Goal: Transaction & Acquisition: Book appointment/travel/reservation

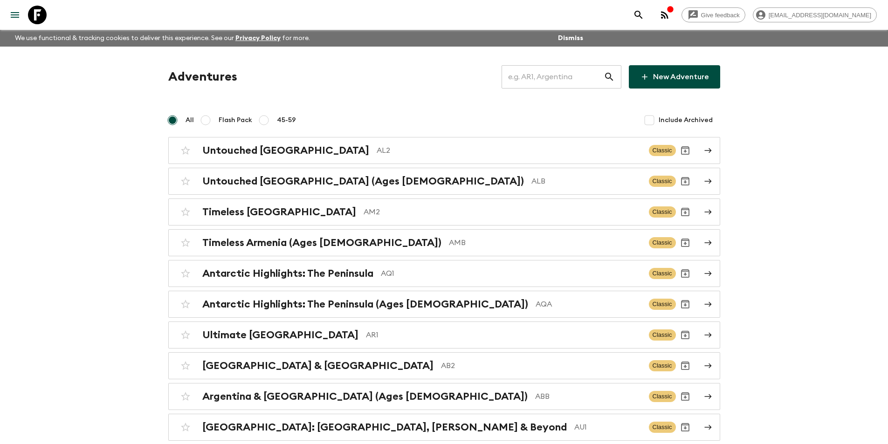
click at [542, 86] on input "text" at bounding box center [553, 77] width 102 height 26
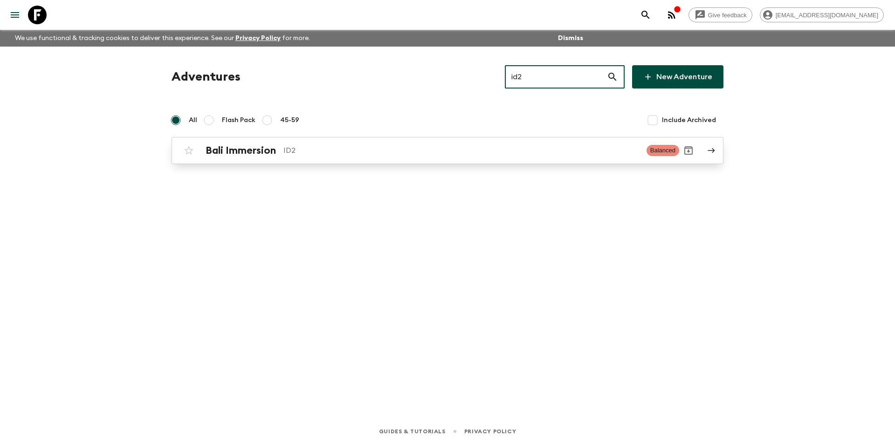
type input "id2"
click at [406, 149] on p "ID2" at bounding box center [461, 150] width 356 height 11
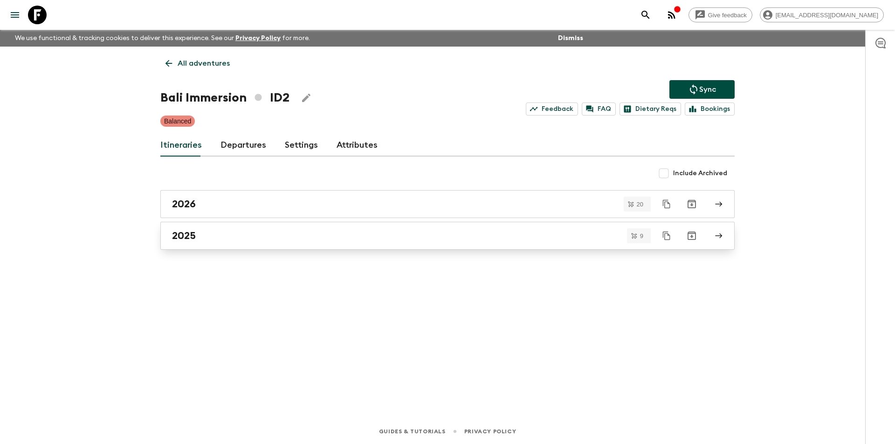
click at [378, 235] on div "2025" at bounding box center [438, 236] width 533 height 12
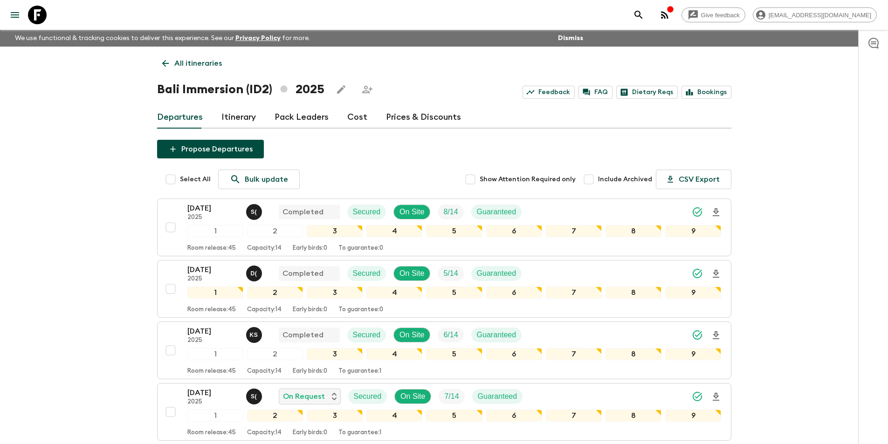
click at [355, 110] on link "Cost" at bounding box center [357, 117] width 20 height 22
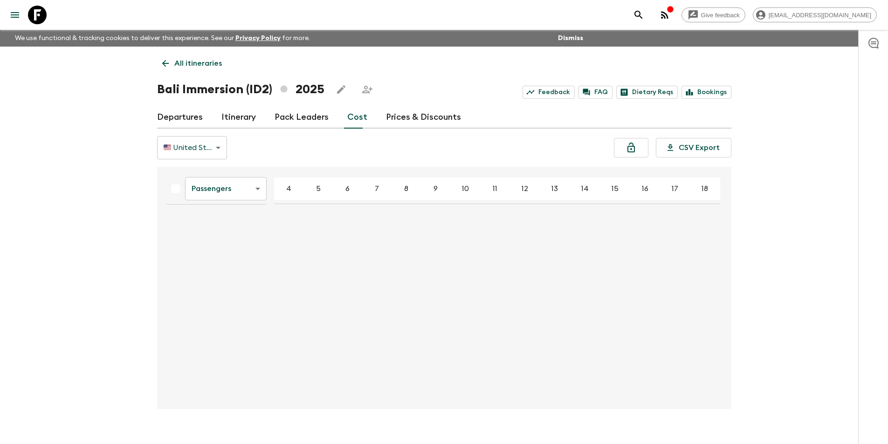
click at [184, 117] on link "Departures" at bounding box center [180, 117] width 46 height 22
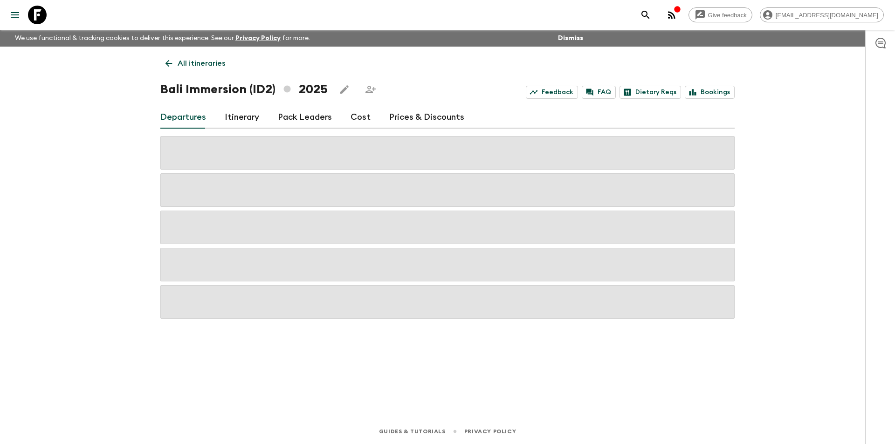
click at [384, 129] on div "All itineraries Bali Immersion (ID2) 2025 Feedback FAQ Dietary Reqs Bookings De…" at bounding box center [447, 220] width 597 height 346
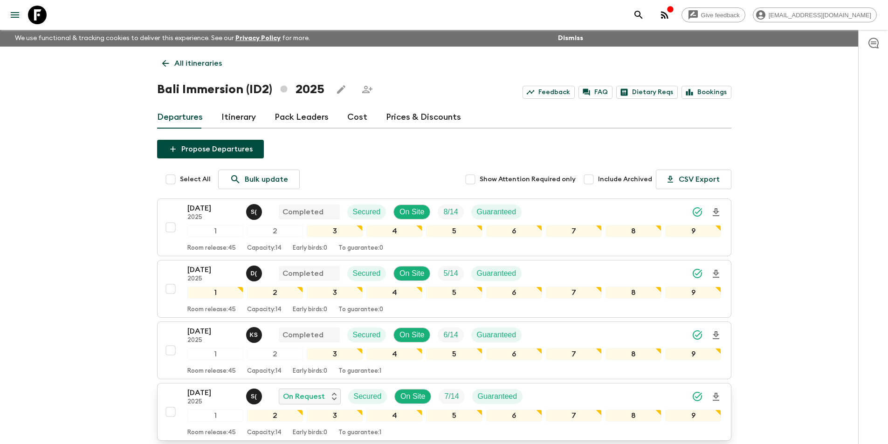
click at [214, 388] on p "[DATE]" at bounding box center [212, 392] width 51 height 11
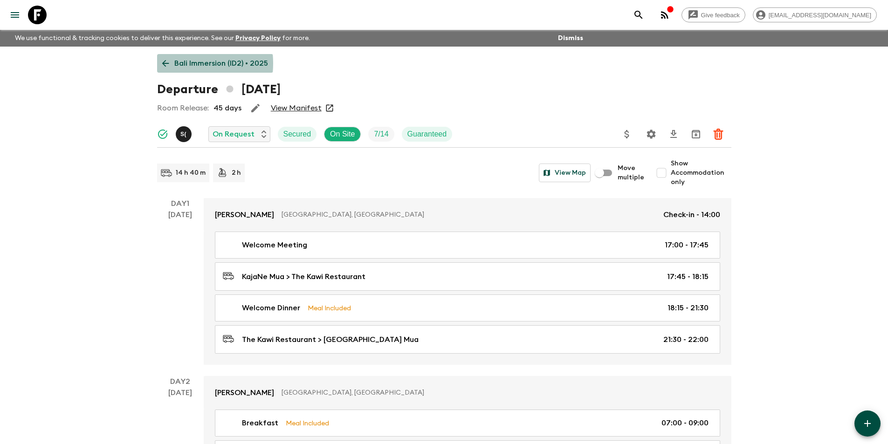
click at [169, 63] on icon at bounding box center [165, 63] width 10 height 10
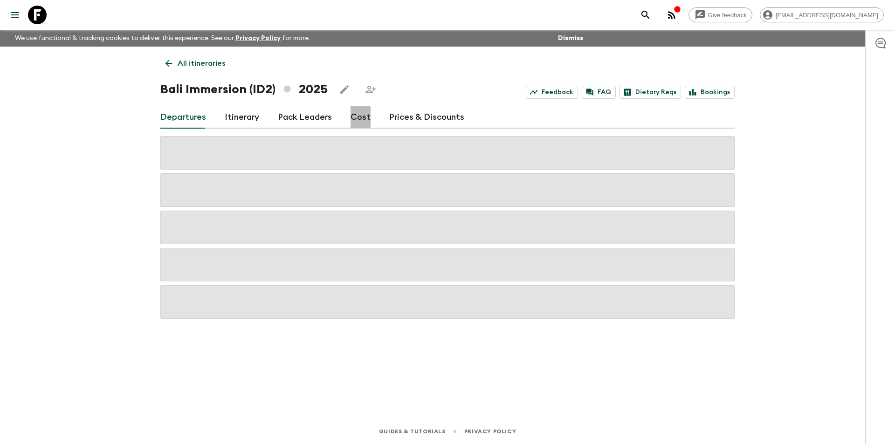
click at [364, 113] on link "Cost" at bounding box center [361, 117] width 20 height 22
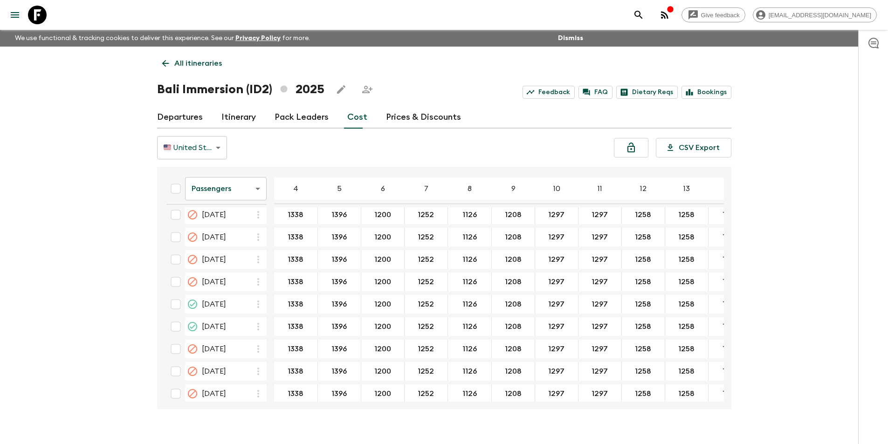
scroll to position [638, 0]
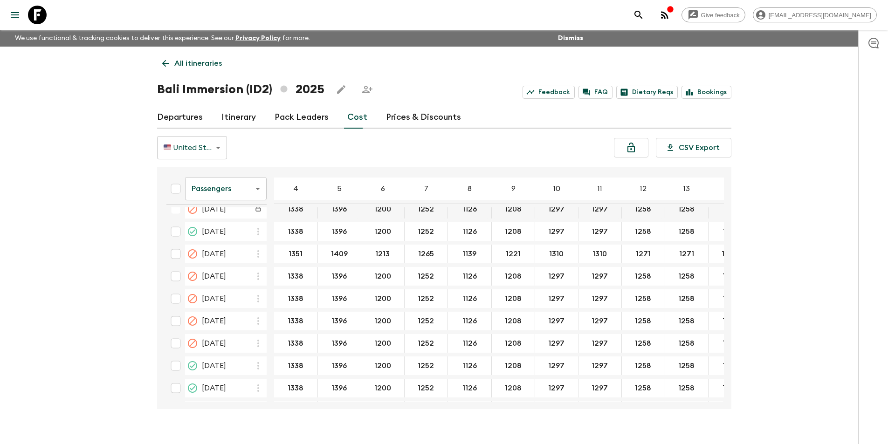
click at [222, 186] on body "Give feedback [EMAIL_ADDRESS][DOMAIN_NAME] We use functional & tracking cookies…" at bounding box center [444, 230] width 888 height 461
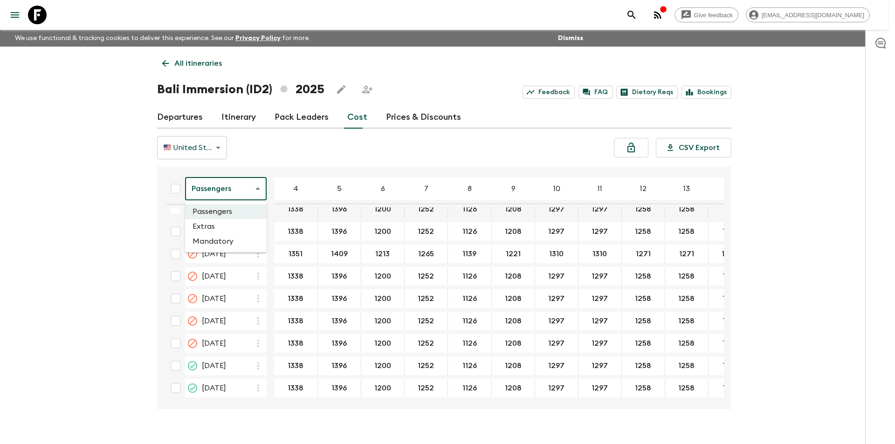
click at [227, 221] on li "Extras" at bounding box center [226, 226] width 82 height 15
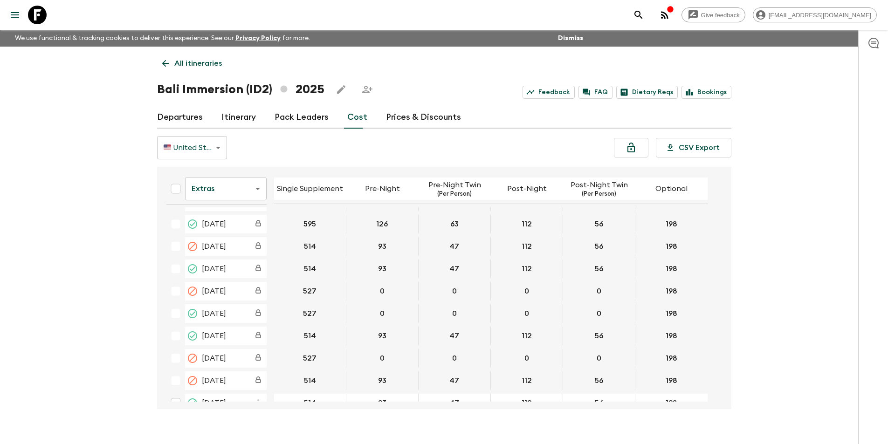
scroll to position [510, 0]
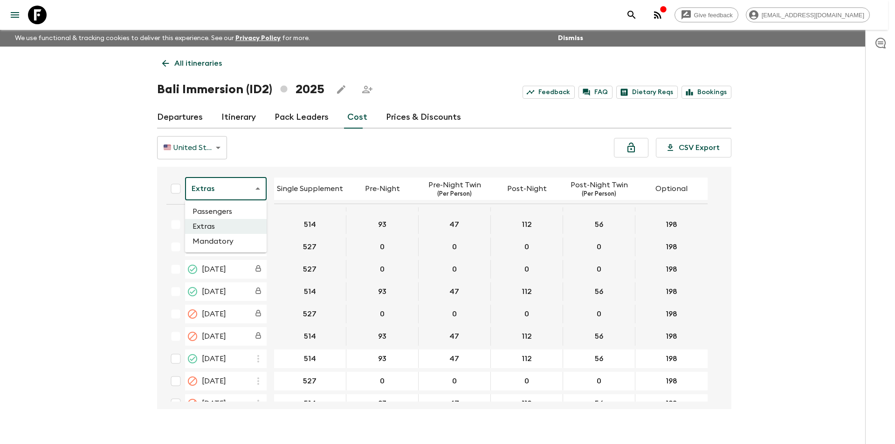
click at [222, 198] on body "Give feedback [EMAIL_ADDRESS][DOMAIN_NAME] We use functional & tracking cookies…" at bounding box center [447, 230] width 895 height 461
click at [223, 243] on li "Mandatory" at bounding box center [226, 241] width 82 height 15
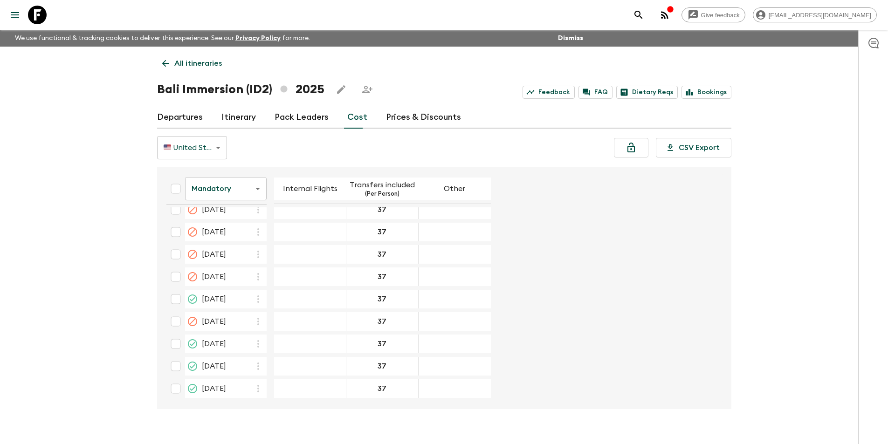
scroll to position [628, 0]
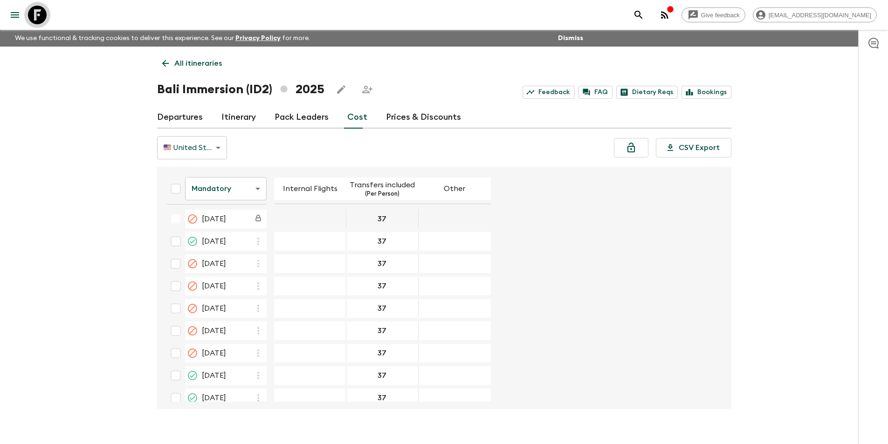
click at [36, 7] on icon at bounding box center [37, 15] width 19 height 19
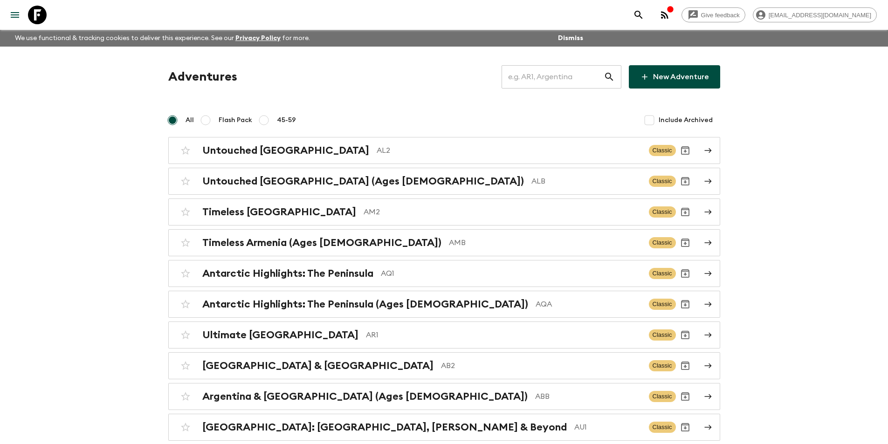
click at [542, 74] on input "text" at bounding box center [553, 77] width 102 height 26
click at [524, 82] on input "text" at bounding box center [553, 77] width 102 height 26
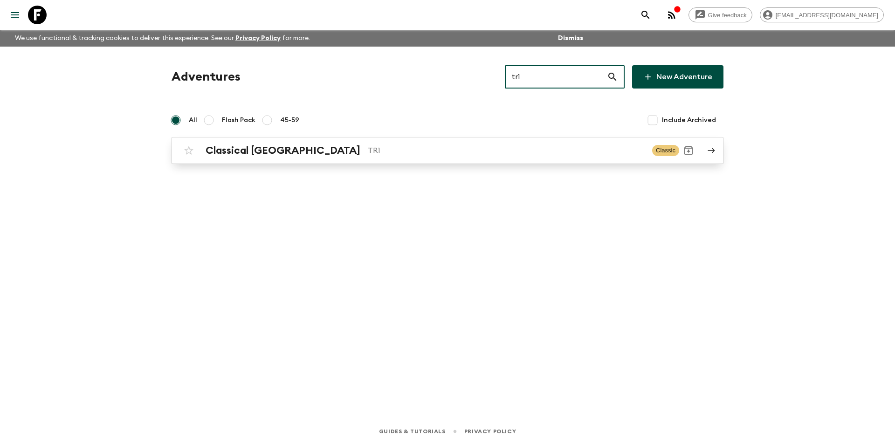
type input "tr1"
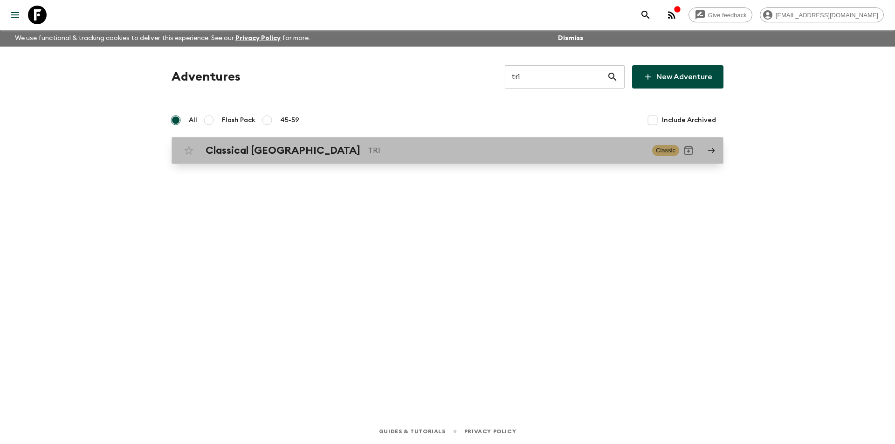
click at [368, 153] on p "TR1" at bounding box center [506, 150] width 277 height 11
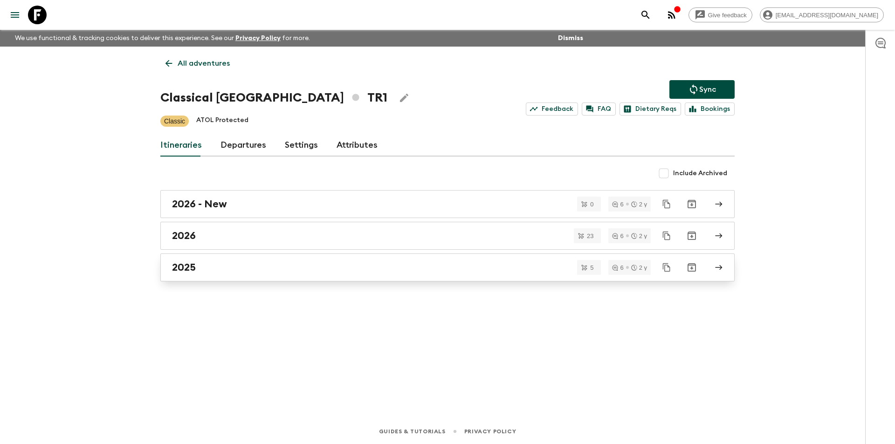
click at [253, 273] on div "2025" at bounding box center [438, 267] width 533 height 12
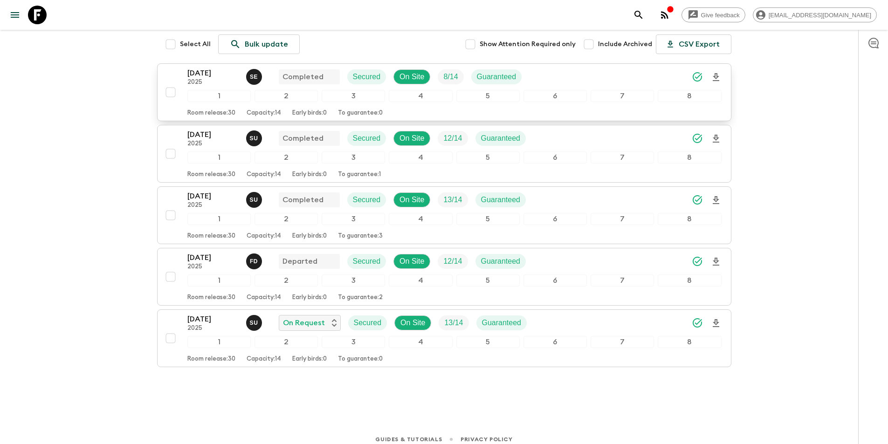
scroll to position [143, 0]
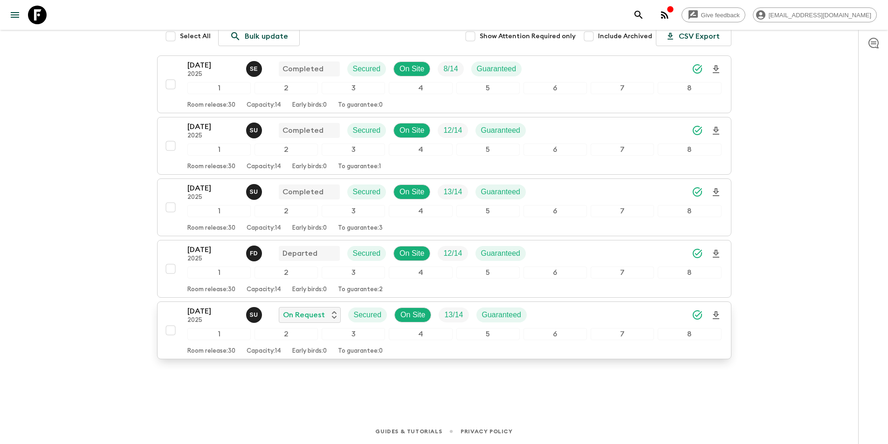
click at [199, 317] on p "2025" at bounding box center [212, 320] width 51 height 7
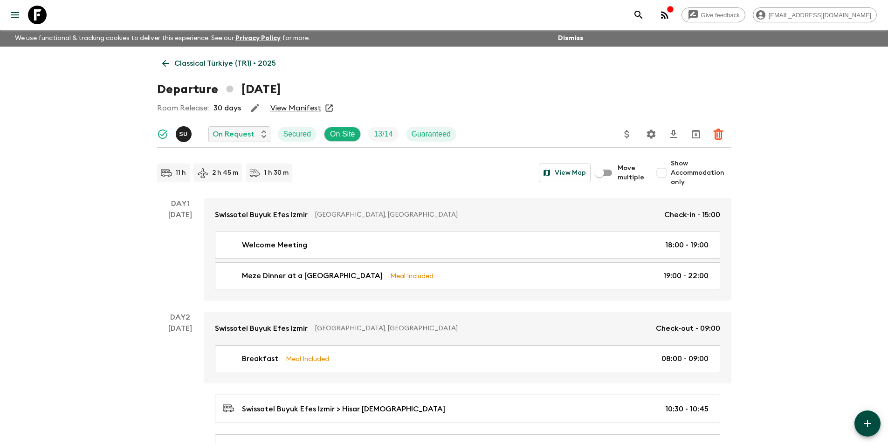
drag, startPoint x: 293, startPoint y: 113, endPoint x: 286, endPoint y: 106, distance: 10.2
click at [164, 68] on icon at bounding box center [165, 63] width 10 height 10
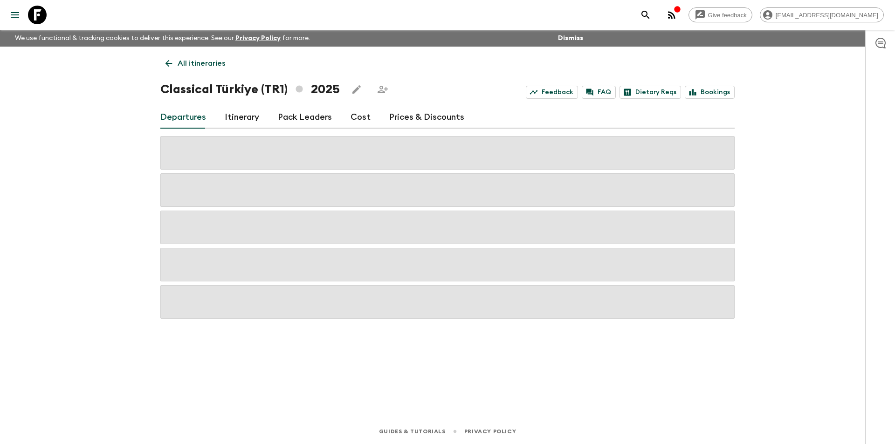
click at [358, 111] on link "Cost" at bounding box center [361, 117] width 20 height 22
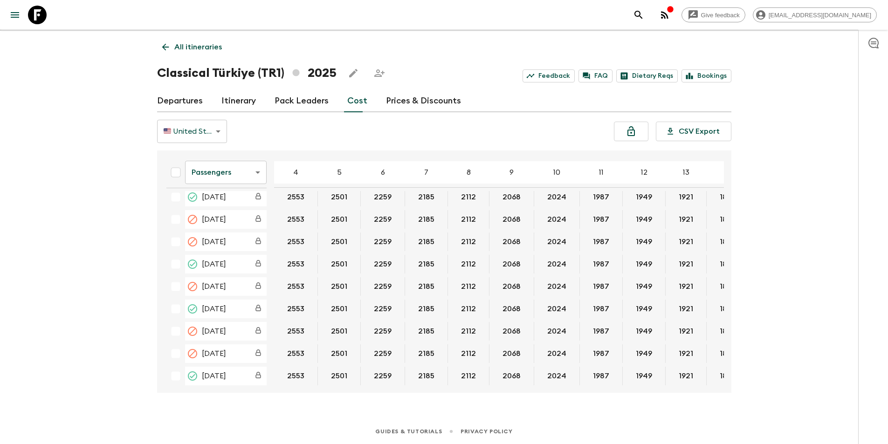
scroll to position [529, 0]
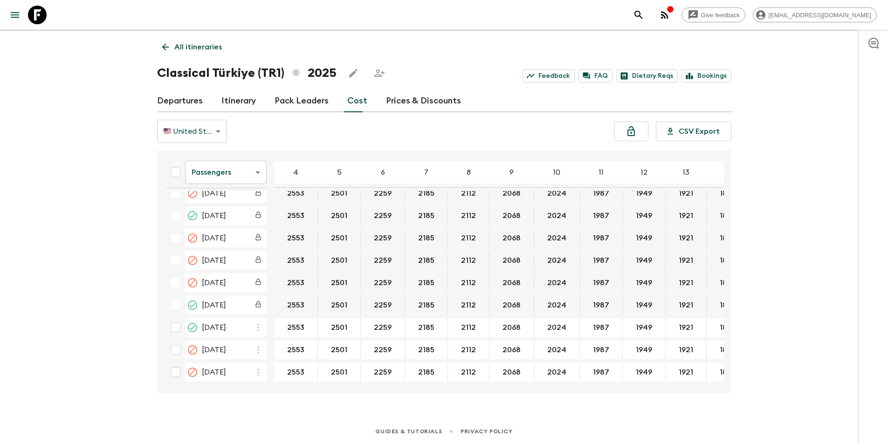
click at [249, 170] on body "Give feedback [EMAIL_ADDRESS][DOMAIN_NAME] We use functional & tracking cookies…" at bounding box center [444, 214] width 888 height 461
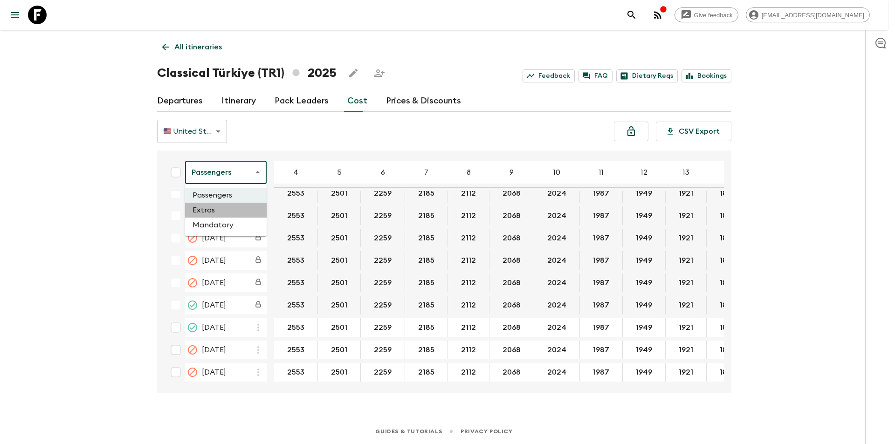
click at [244, 209] on li "Extras" at bounding box center [226, 210] width 82 height 15
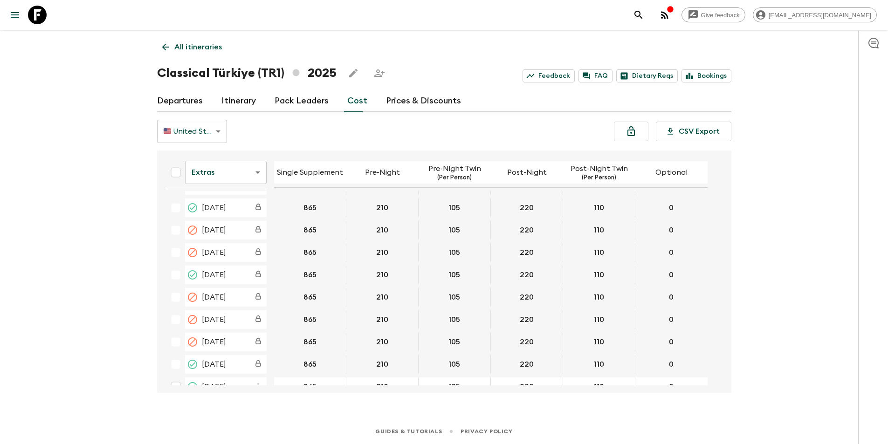
scroll to position [525, 0]
